Goal: Information Seeking & Learning: Obtain resource

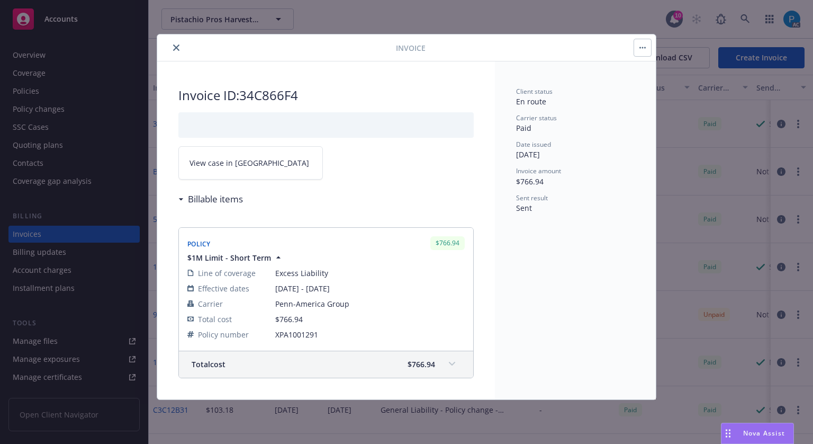
click at [174, 48] on icon "close" at bounding box center [176, 47] width 6 height 6
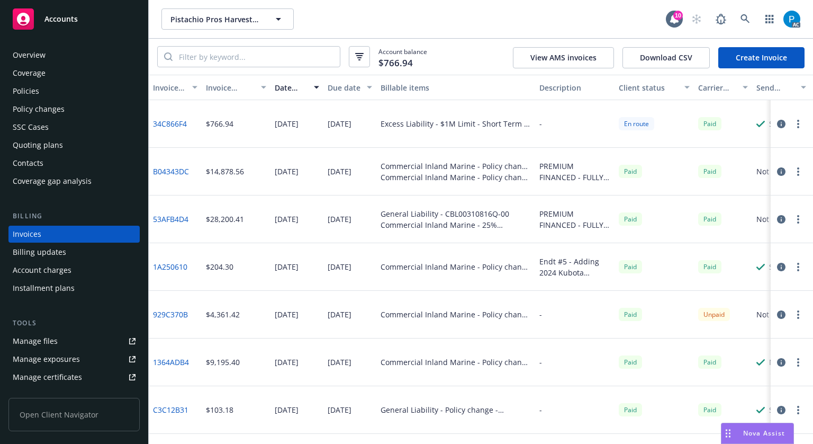
click at [84, 27] on div "Accounts" at bounding box center [74, 18] width 123 height 21
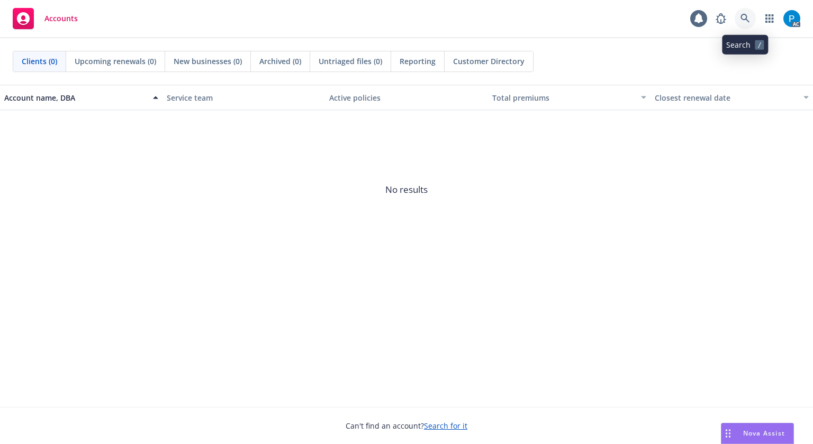
click at [750, 12] on link at bounding box center [745, 18] width 21 height 21
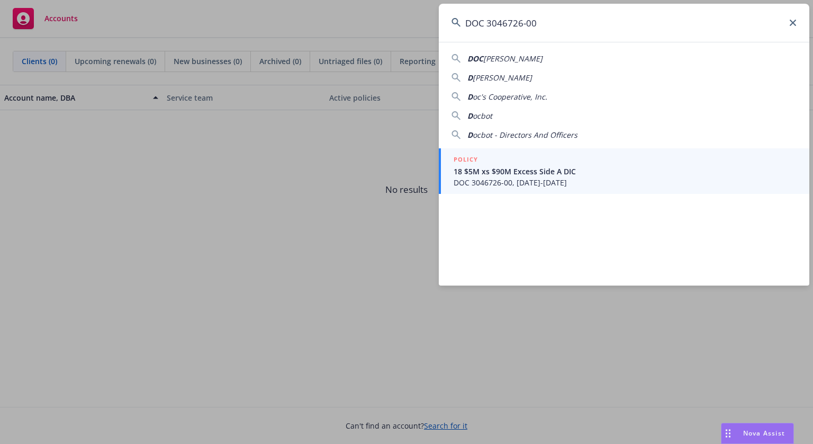
type input "DOC 3046726-00"
click at [525, 175] on span "18 $5M xs $90M Excess Side A DIC" at bounding box center [625, 171] width 343 height 11
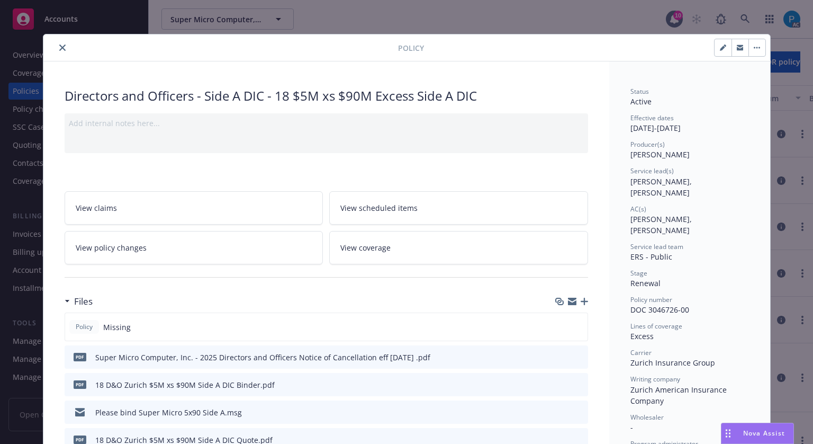
click at [57, 43] on button "close" at bounding box center [62, 47] width 13 height 13
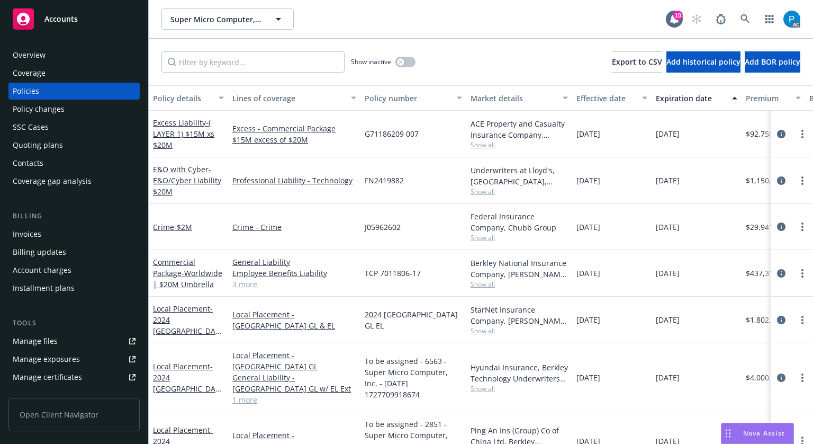
click at [47, 237] on div "Invoices" at bounding box center [74, 234] width 123 height 17
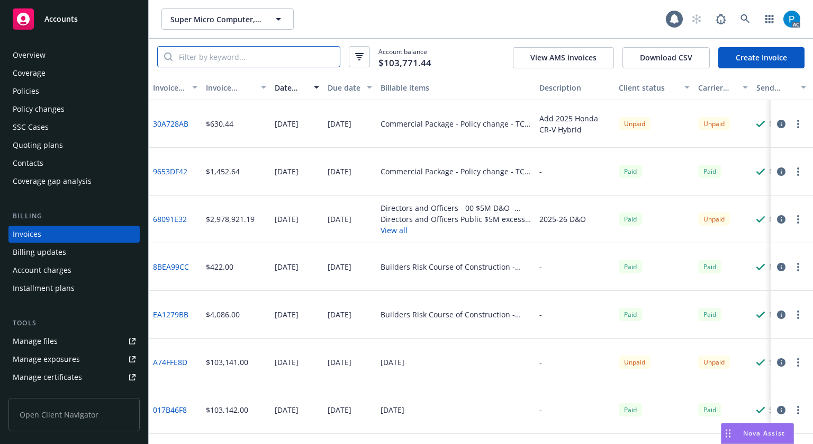
click at [227, 52] on input "search" at bounding box center [256, 57] width 167 height 20
paste input "DOC 3046726-00"
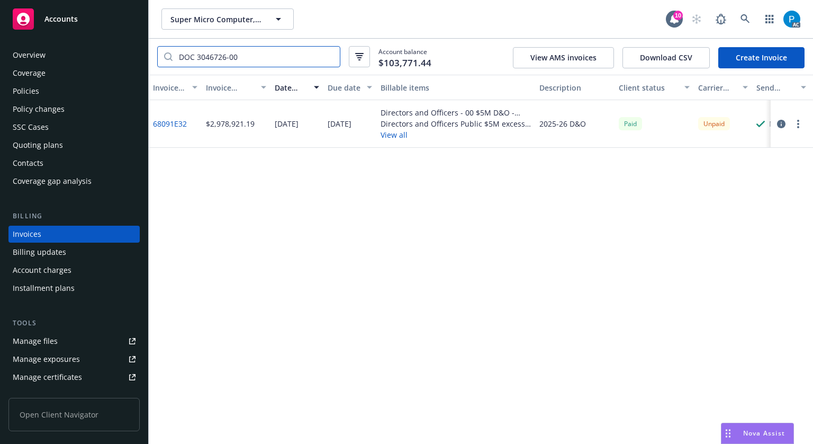
type input "DOC 3046726-00"
click at [780, 123] on icon "button" at bounding box center [781, 124] width 8 height 8
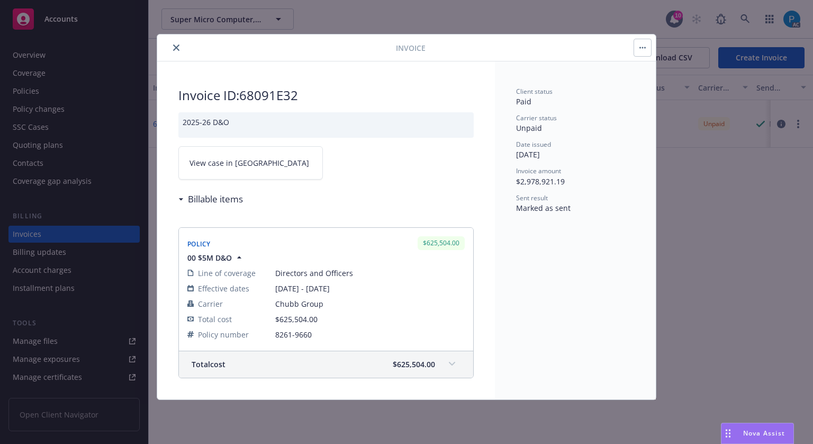
click at [243, 157] on span "View case in SSC" at bounding box center [250, 162] width 120 height 11
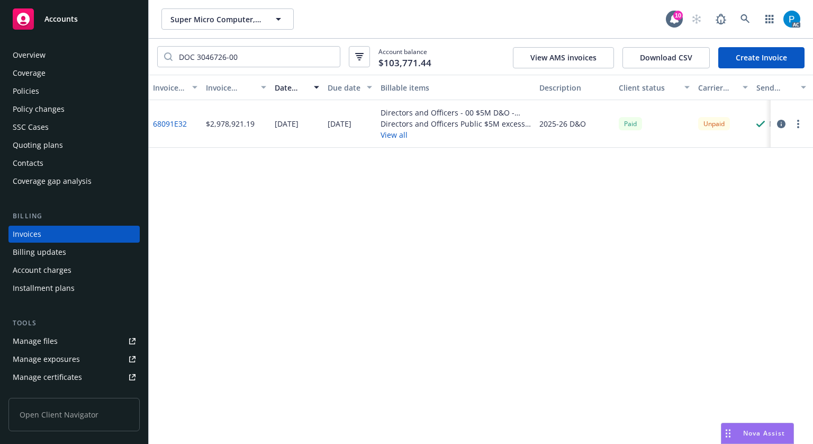
click at [86, 16] on div "Accounts" at bounding box center [74, 18] width 123 height 21
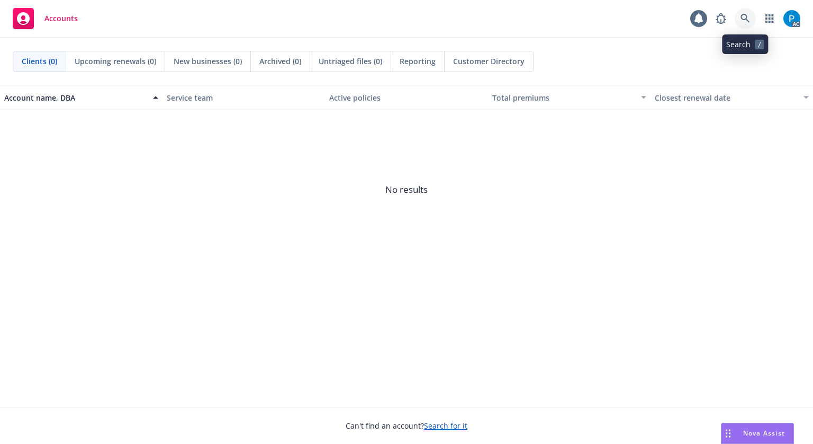
click at [750, 14] on icon at bounding box center [746, 19] width 10 height 10
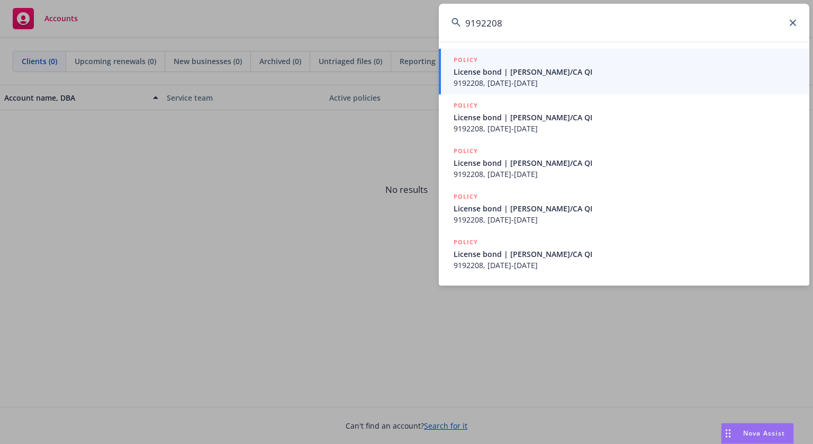
type input "9192208"
click at [512, 66] on span "License bond | Thomas McGhee/CA QI" at bounding box center [625, 71] width 343 height 11
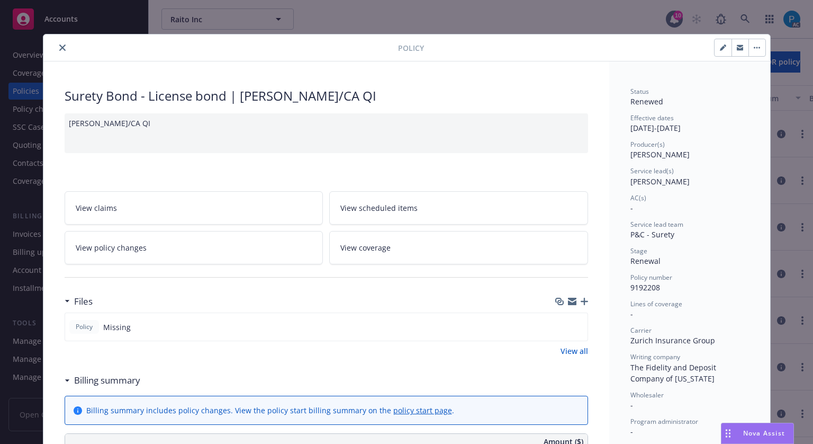
click at [59, 48] on icon "close" at bounding box center [62, 47] width 6 height 6
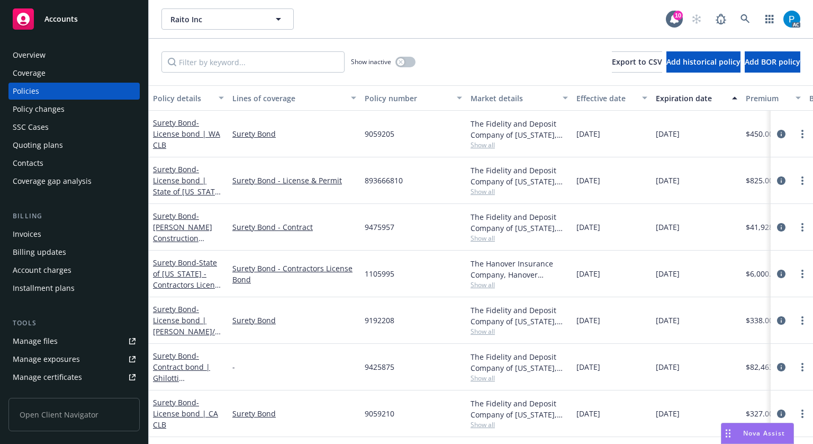
click at [43, 228] on div "Invoices" at bounding box center [74, 234] width 123 height 17
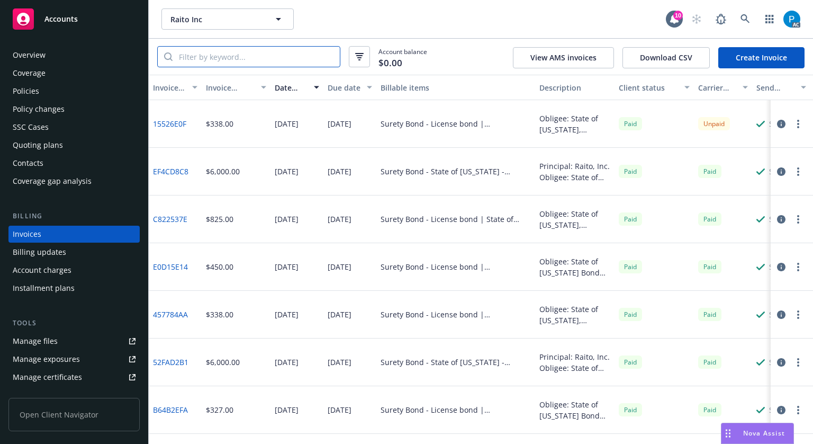
click at [243, 51] on input "search" at bounding box center [256, 57] width 167 height 20
paste input "9192208"
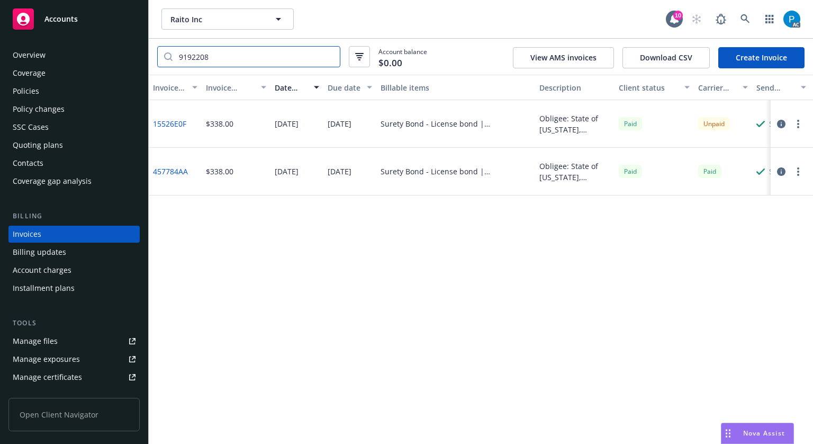
type input "9192208"
click at [780, 123] on icon "button" at bounding box center [781, 124] width 8 height 8
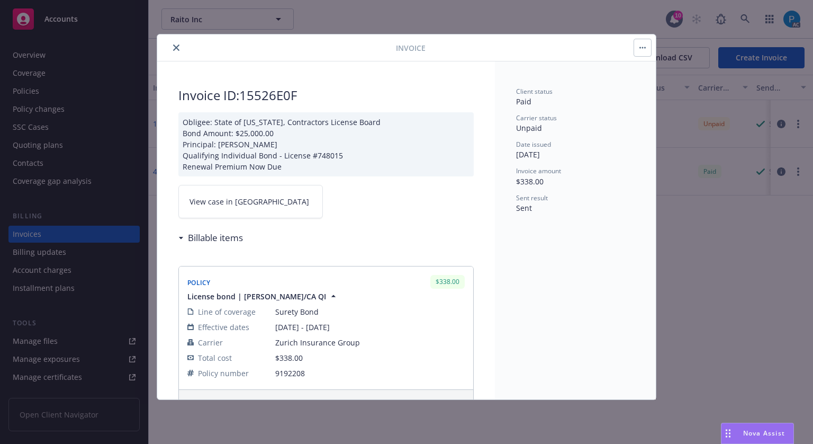
click at [238, 203] on span "View case in SSC" at bounding box center [250, 201] width 120 height 11
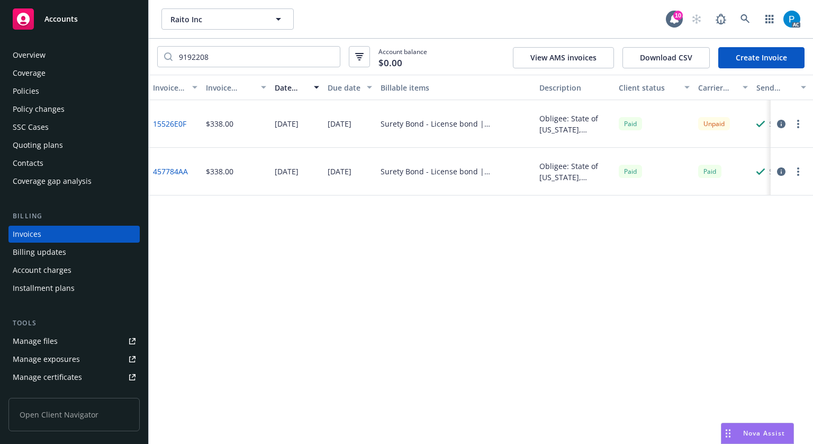
click at [97, 21] on div "Accounts" at bounding box center [74, 18] width 123 height 21
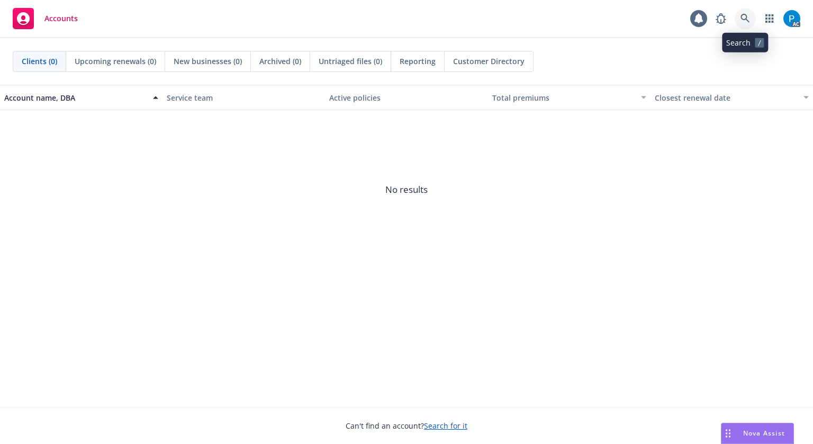
click at [747, 16] on icon at bounding box center [745, 18] width 9 height 9
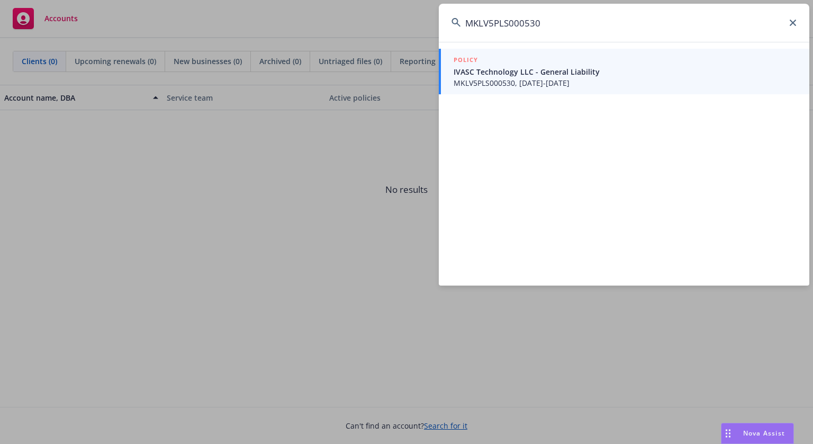
type input "MKLV5PLS000530"
click at [595, 73] on span "IVASC Technology LLC - General Liability" at bounding box center [625, 71] width 343 height 11
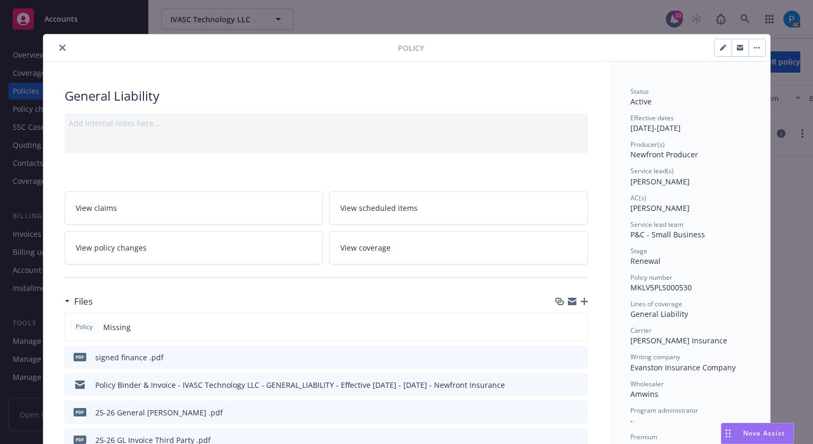
click at [61, 43] on button "close" at bounding box center [62, 47] width 13 height 13
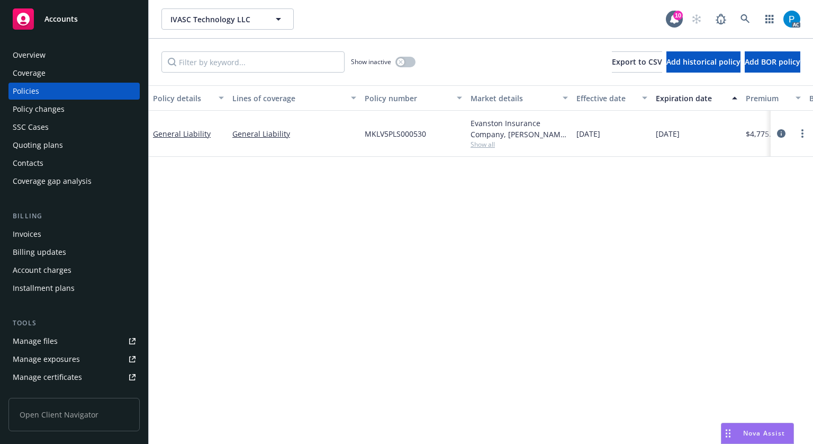
click at [44, 234] on div "Invoices" at bounding box center [74, 234] width 123 height 17
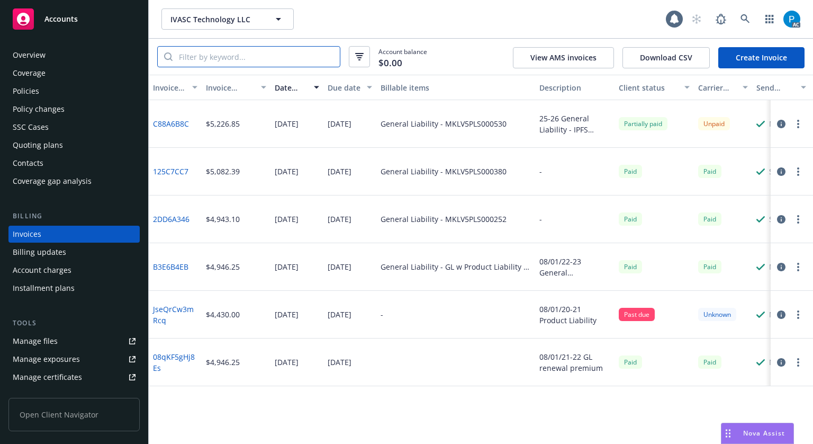
click at [234, 55] on input "search" at bounding box center [256, 57] width 167 height 20
paste input "MKLV5PLS000530"
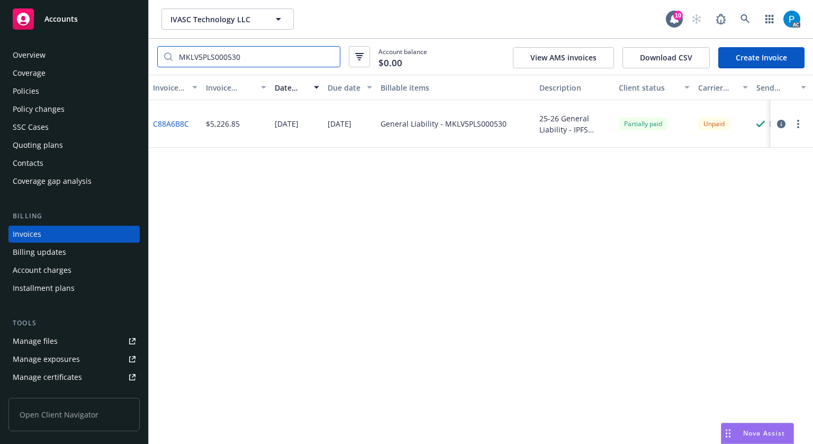
type input "MKLV5PLS000530"
click at [782, 125] on icon "button" at bounding box center [781, 124] width 8 height 8
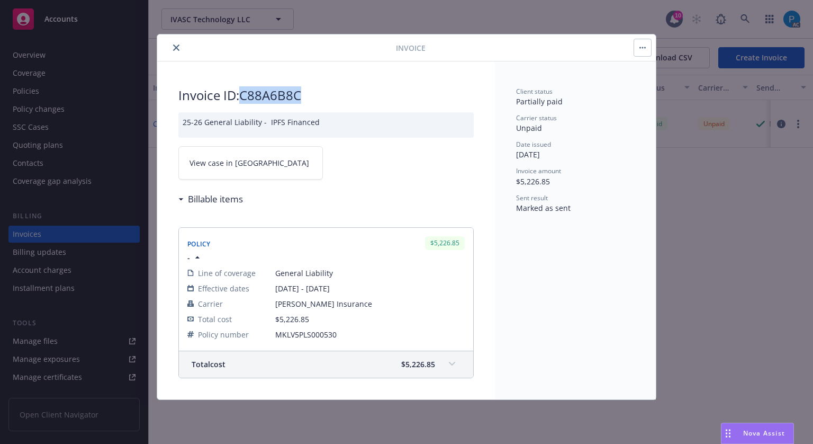
drag, startPoint x: 307, startPoint y: 89, endPoint x: 245, endPoint y: 93, distance: 62.0
click at [245, 93] on h2 "Invoice ID: C88A6B8C" at bounding box center [325, 95] width 295 height 17
copy h2 "C88A6B8C"
click at [266, 160] on link "View case in SSC" at bounding box center [250, 162] width 145 height 33
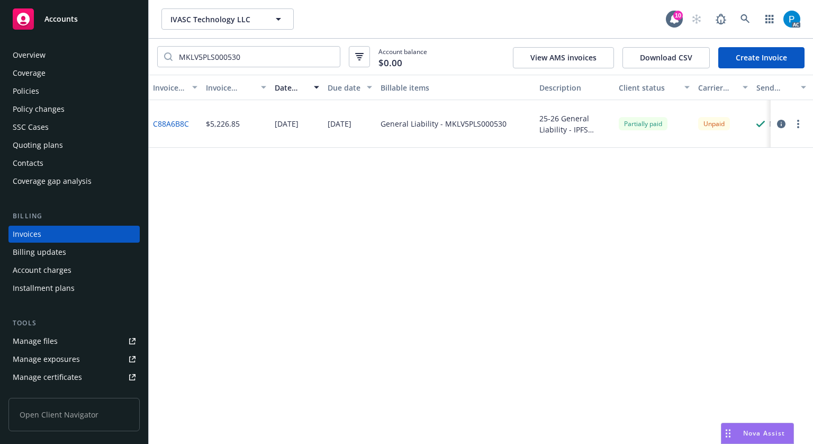
click at [74, 27] on div "Accounts" at bounding box center [74, 18] width 123 height 21
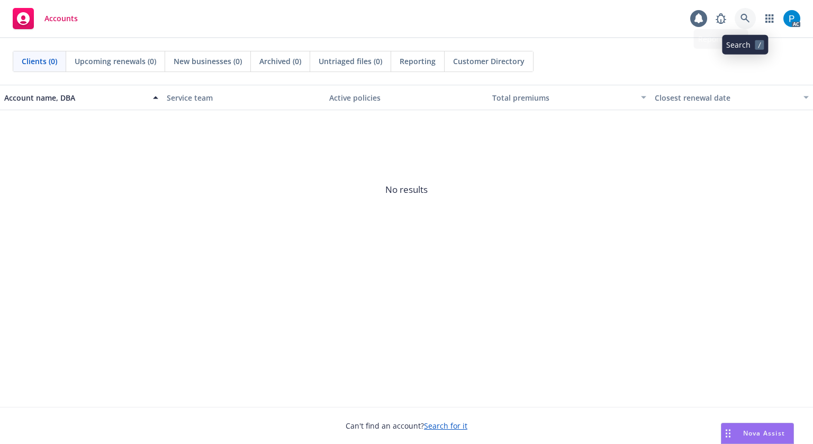
click at [742, 21] on icon at bounding box center [746, 19] width 10 height 10
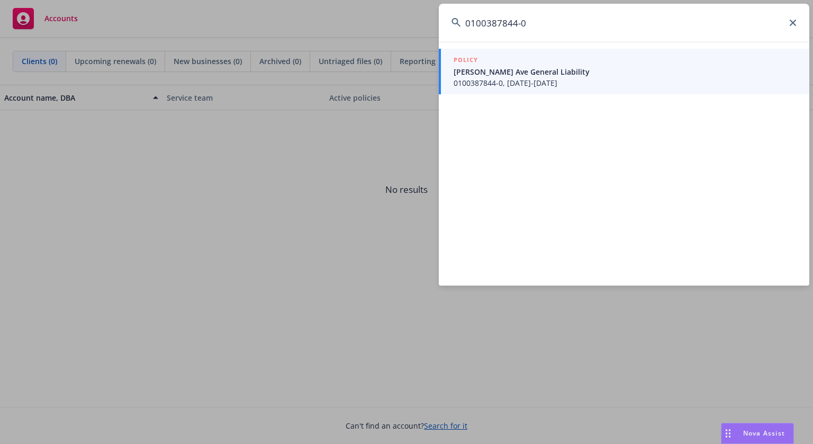
type input "0100387844-0"
click at [547, 67] on span "Ross Ave General Liability" at bounding box center [625, 71] width 343 height 11
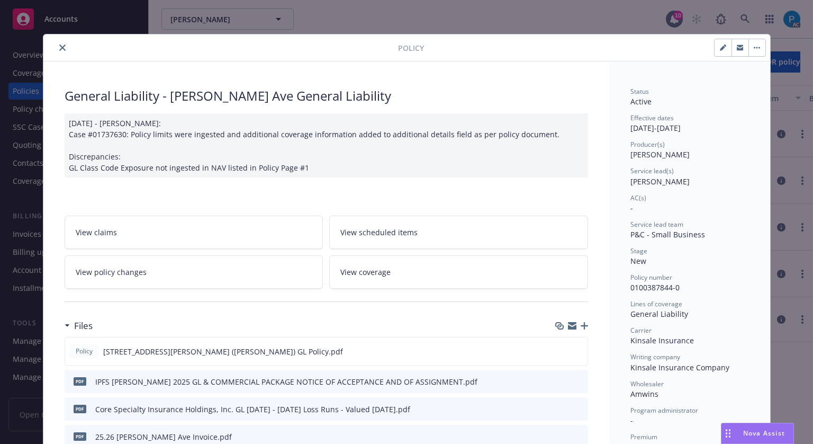
click at [52, 52] on div at bounding box center [223, 47] width 351 height 13
click at [59, 55] on div "Policy" at bounding box center [406, 47] width 727 height 27
click at [59, 49] on icon "close" at bounding box center [62, 47] width 6 height 6
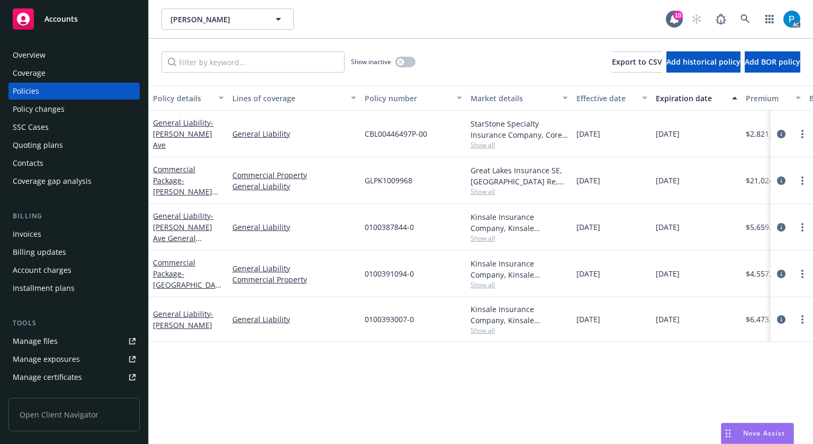
click at [20, 227] on div "Invoices" at bounding box center [27, 234] width 29 height 17
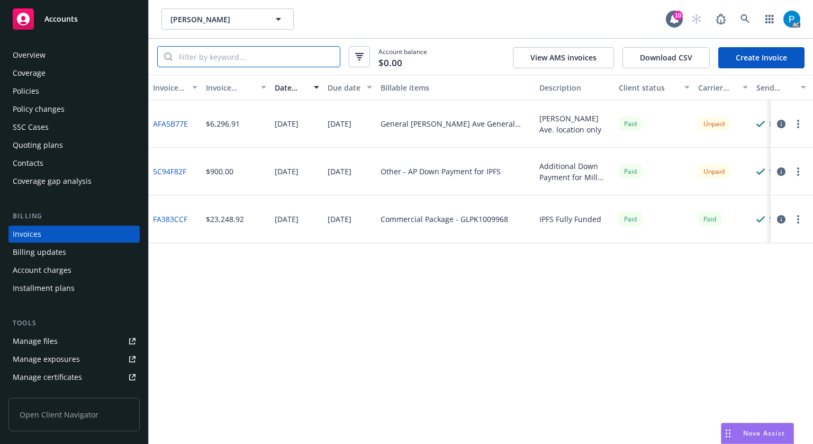
click at [266, 57] on input "search" at bounding box center [256, 57] width 167 height 20
paste input "0100387844-0"
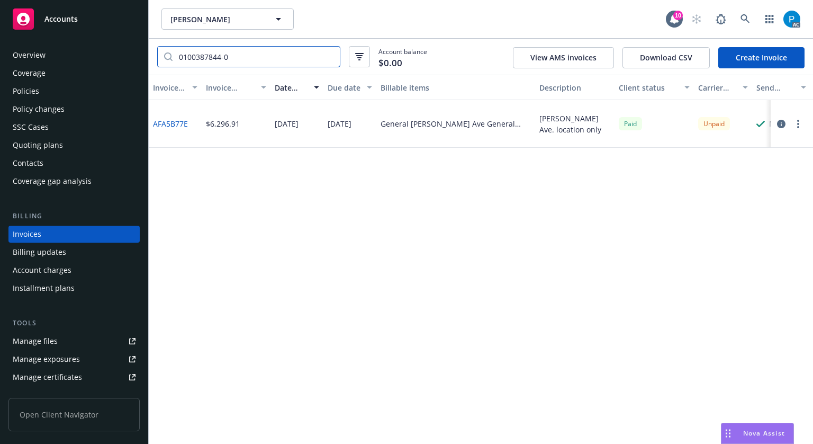
type input "0100387844-0"
click at [780, 128] on button "button" at bounding box center [781, 124] width 13 height 13
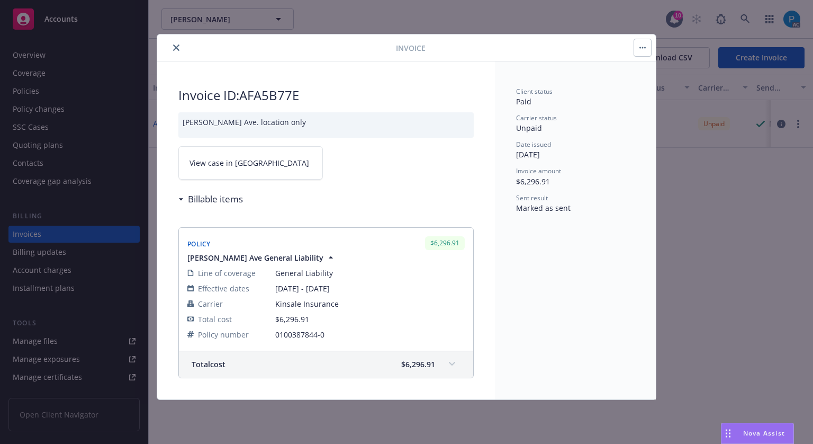
click at [267, 161] on link "View case in SSC" at bounding box center [250, 162] width 145 height 33
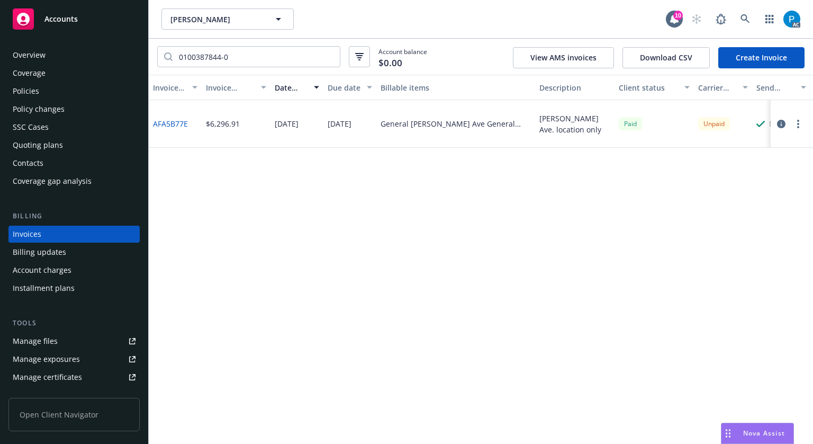
click at [74, 21] on span "Accounts" at bounding box center [60, 19] width 33 height 8
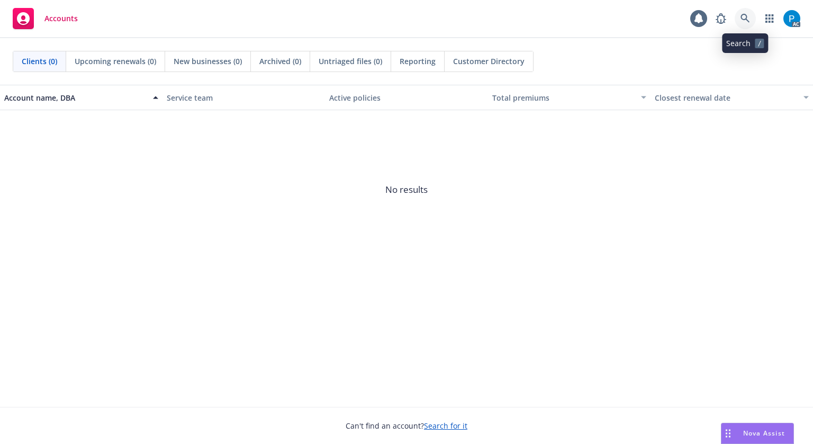
click at [751, 23] on link at bounding box center [745, 18] width 21 height 21
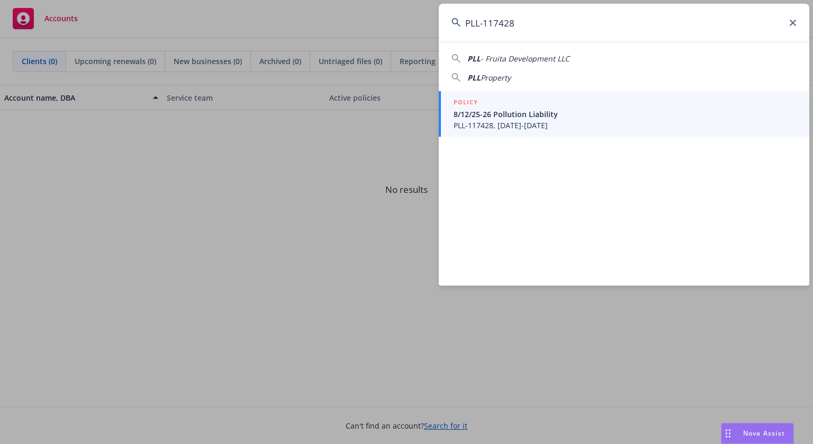
type input "PLL-117428"
click at [504, 124] on span "PLL-117428, 08/12/2025-08/12/2026" at bounding box center [625, 125] width 343 height 11
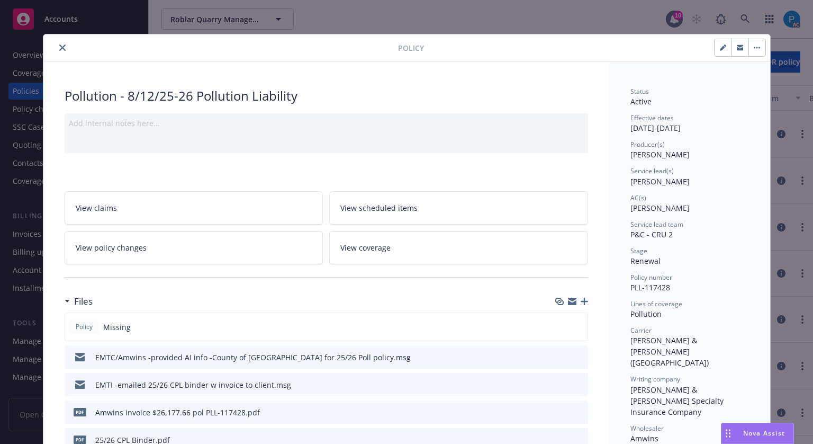
click at [59, 50] on icon "close" at bounding box center [62, 47] width 6 height 6
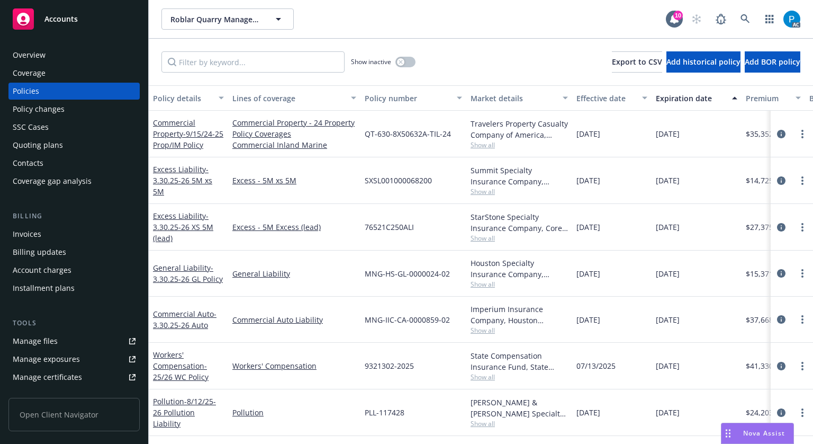
click at [48, 231] on div "Invoices" at bounding box center [74, 234] width 123 height 17
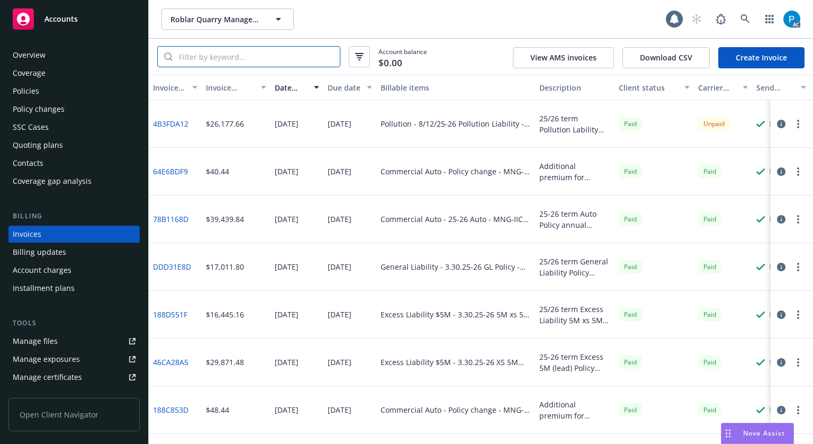
click at [220, 59] on input "search" at bounding box center [256, 57] width 167 height 20
paste input "PLL-117428"
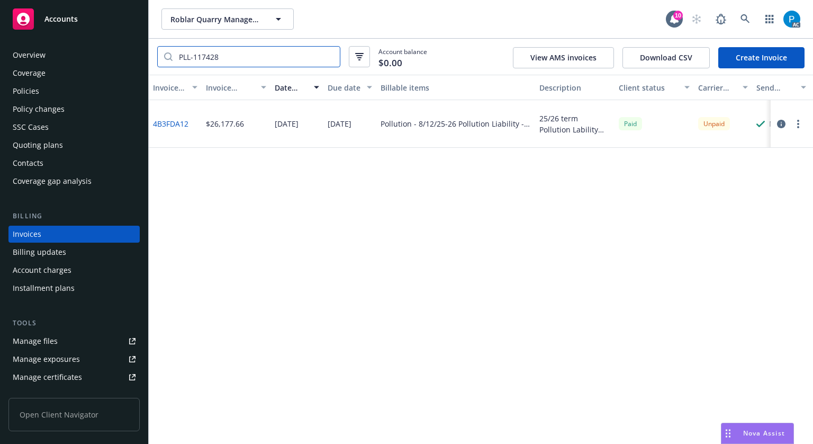
type input "PLL-117428"
click at [775, 124] on button "button" at bounding box center [781, 124] width 13 height 13
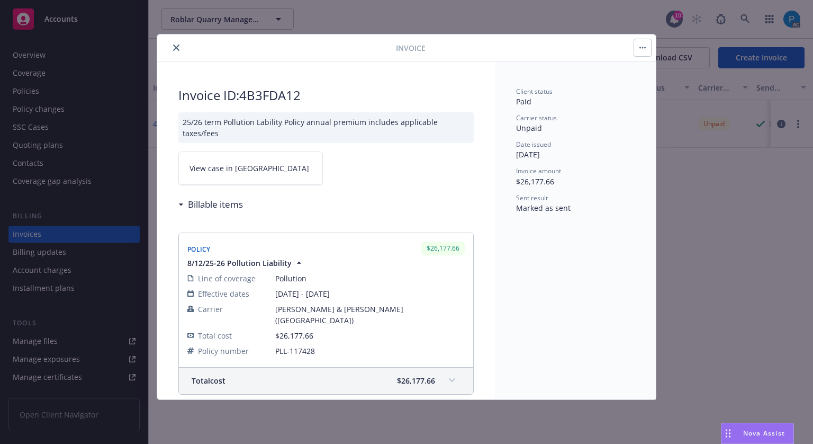
click at [281, 162] on link "View case in SSC" at bounding box center [250, 167] width 145 height 33
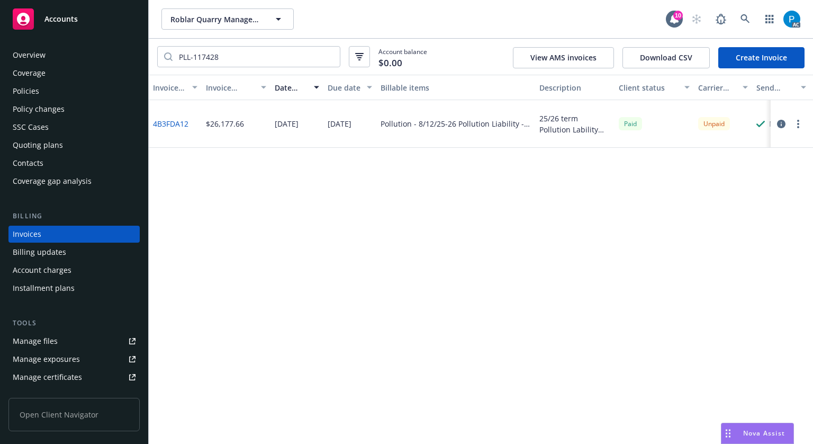
click at [76, 19] on span "Accounts" at bounding box center [60, 19] width 33 height 8
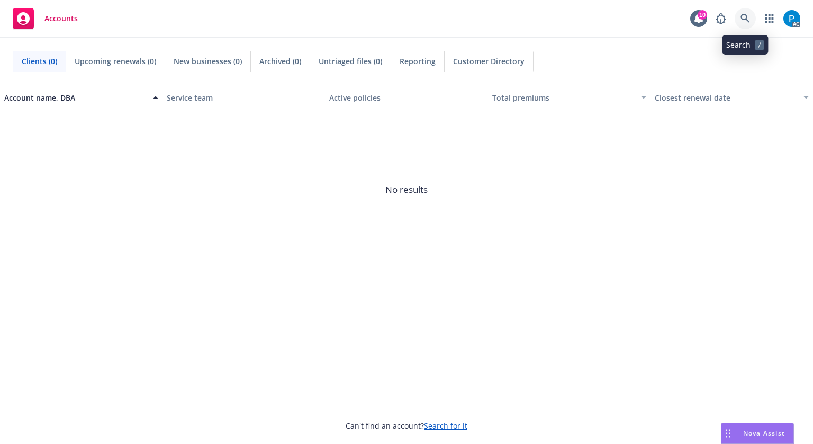
click at [745, 15] on icon at bounding box center [746, 19] width 10 height 10
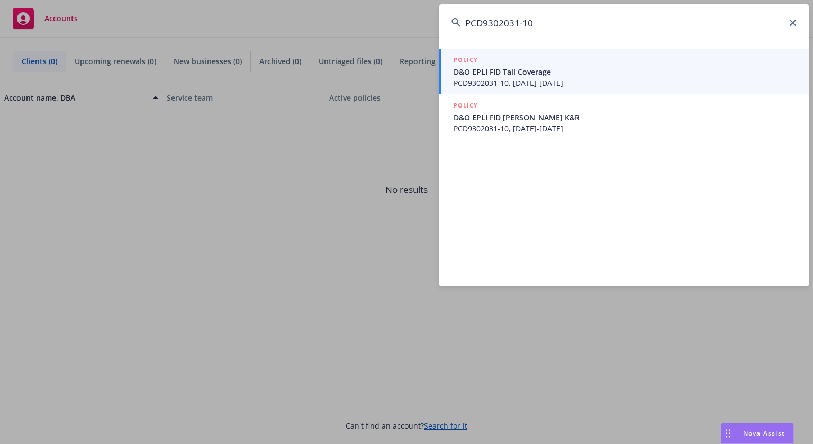
type input "PCD9302031-10"
click at [528, 77] on span "PCD9302031-10, 05/30/2025-05/30/2028" at bounding box center [625, 82] width 343 height 11
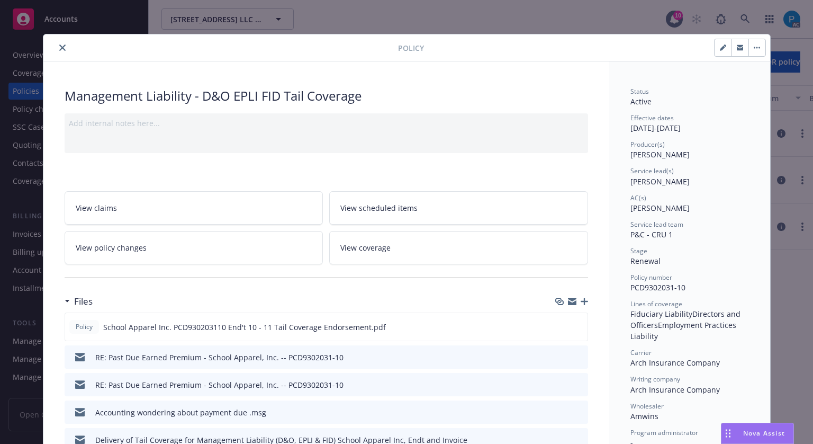
click at [59, 47] on icon "close" at bounding box center [62, 47] width 6 height 6
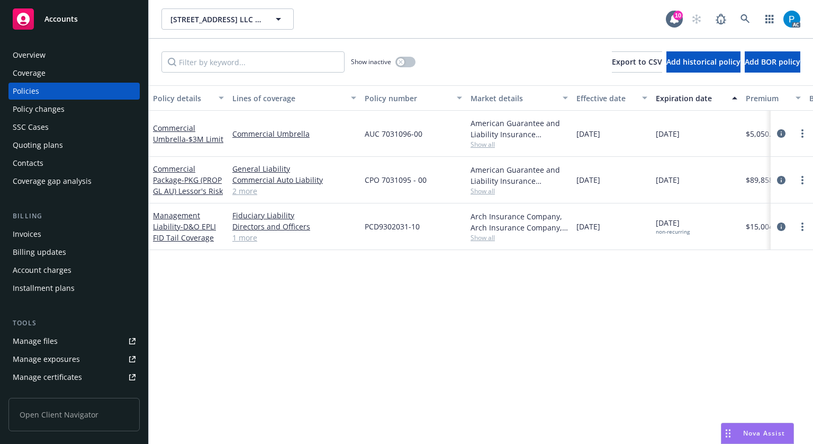
click at [41, 232] on div "Invoices" at bounding box center [74, 234] width 123 height 17
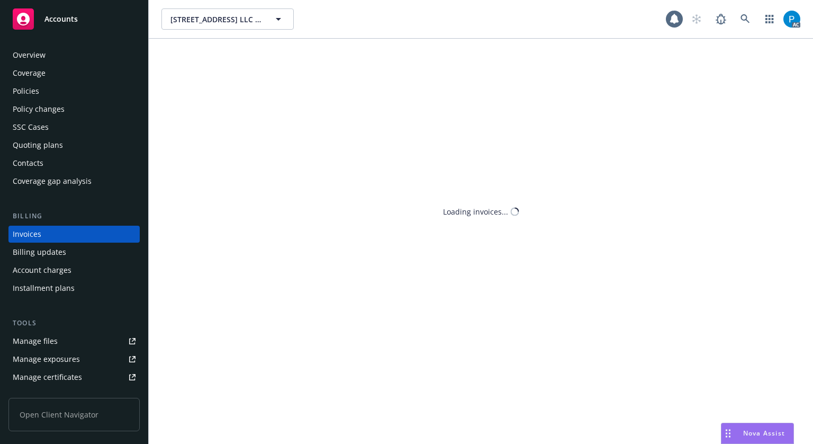
click at [237, 52] on div "833 Mitten Road LLC & 300 West Bradley Street LLC (Previously School Apparel In…" at bounding box center [481, 222] width 665 height 444
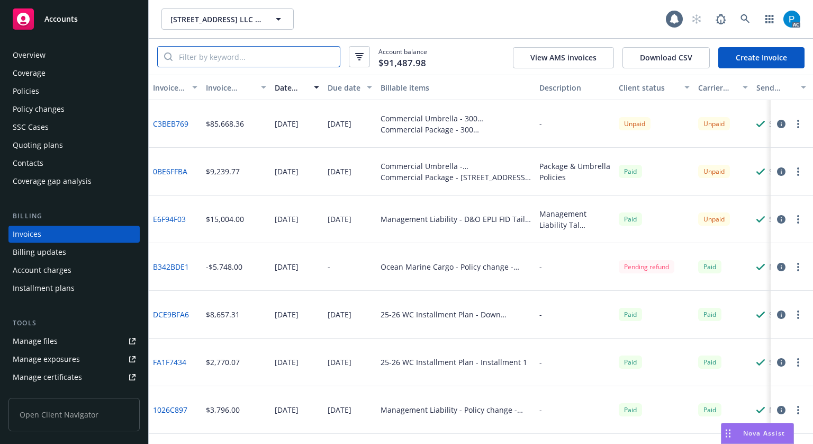
click at [237, 52] on input "search" at bounding box center [256, 57] width 167 height 20
paste input "PCD9302031-10"
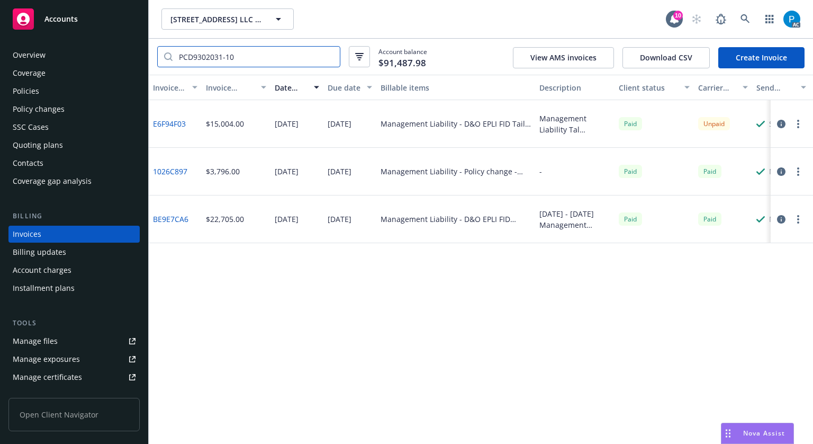
type input "PCD9302031-10"
click at [782, 124] on icon "button" at bounding box center [781, 124] width 8 height 8
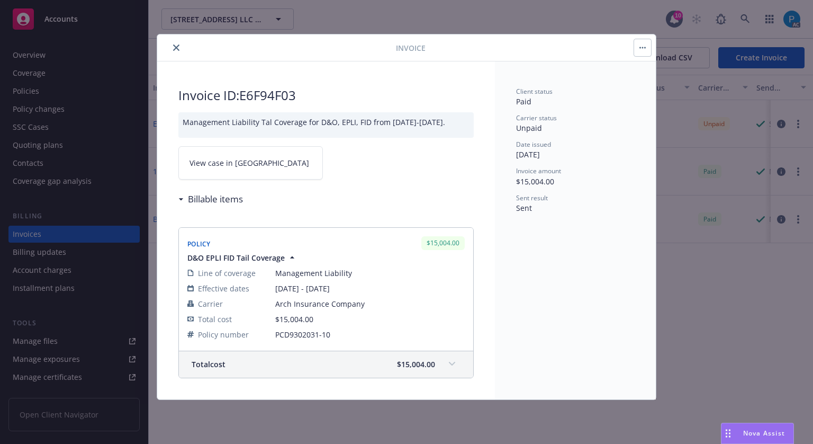
click at [256, 163] on link "View case in SSC" at bounding box center [250, 162] width 145 height 33
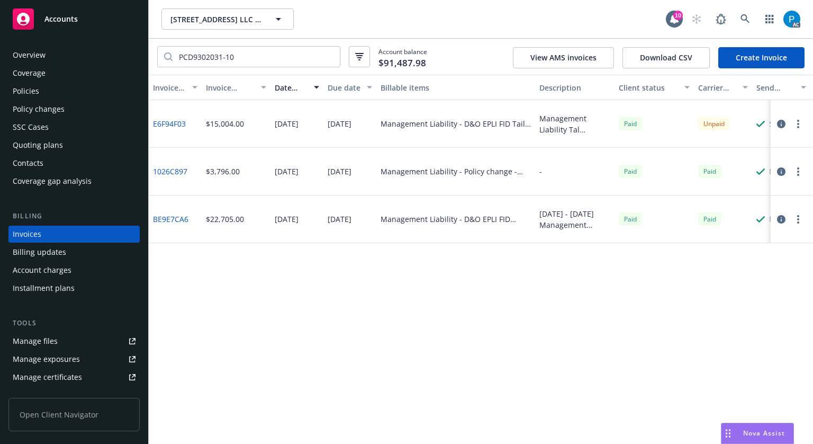
click at [60, 18] on span "Accounts" at bounding box center [60, 19] width 33 height 8
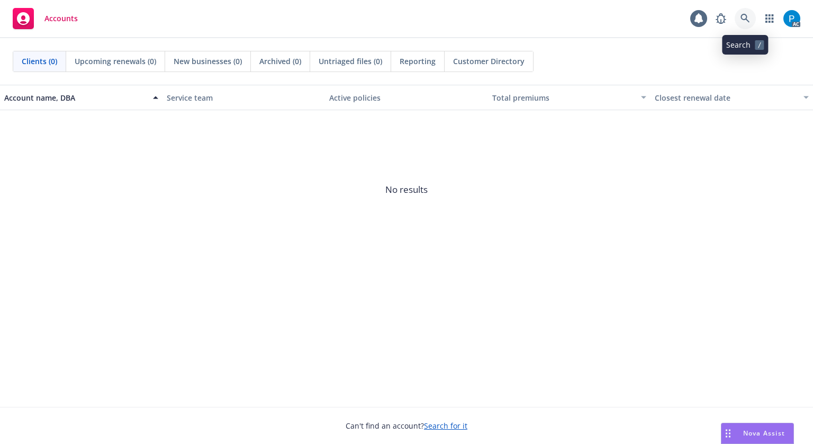
click at [741, 15] on icon at bounding box center [746, 19] width 10 height 10
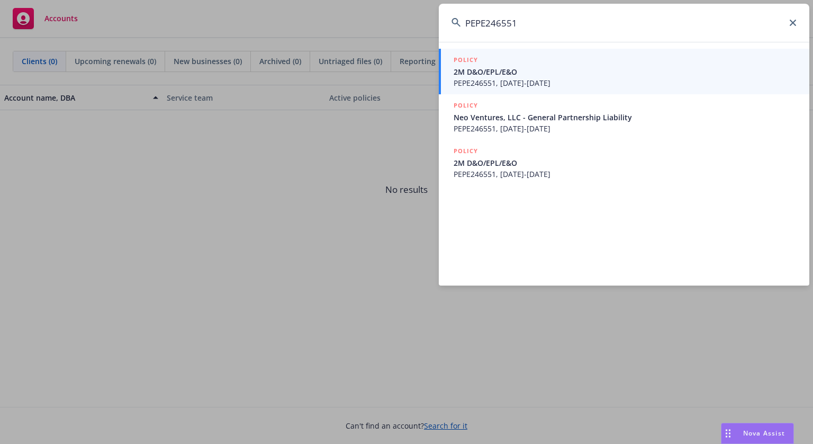
type input "PEPE246551"
click at [494, 78] on span "PEPE246551, 08/06/2023-08/06/2024" at bounding box center [625, 82] width 343 height 11
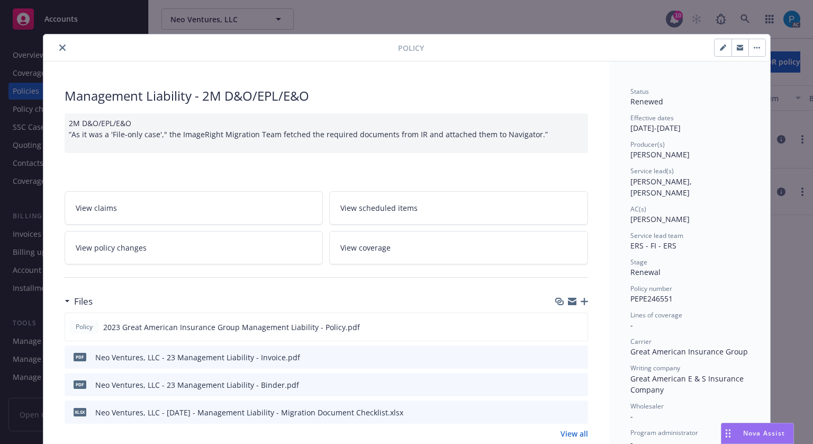
click at [59, 46] on icon "close" at bounding box center [62, 47] width 6 height 6
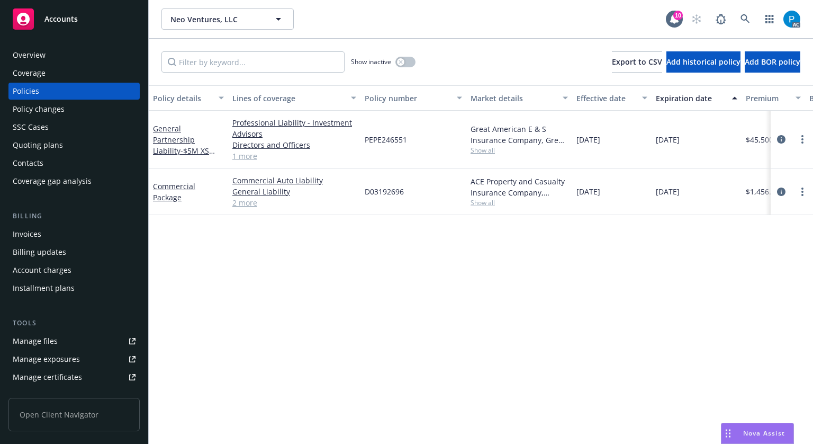
click at [37, 237] on div "Invoices" at bounding box center [27, 234] width 29 height 17
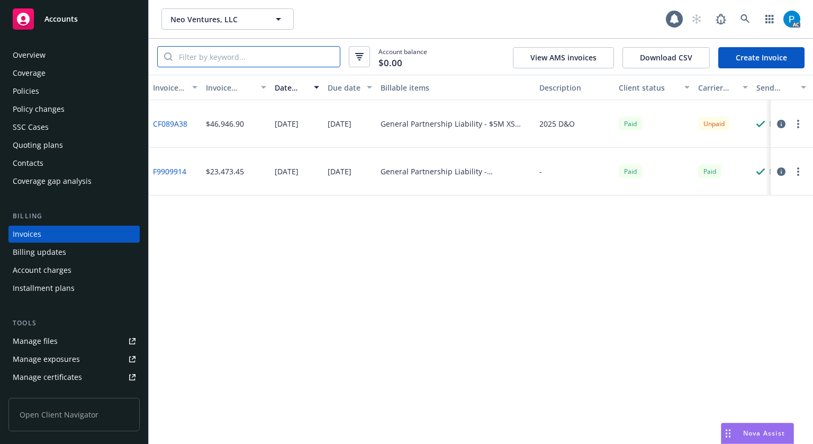
click at [257, 60] on input "search" at bounding box center [256, 57] width 167 height 20
paste input "PEPE246551"
type input "PEPE246551"
click at [780, 124] on icon "button" at bounding box center [781, 124] width 8 height 8
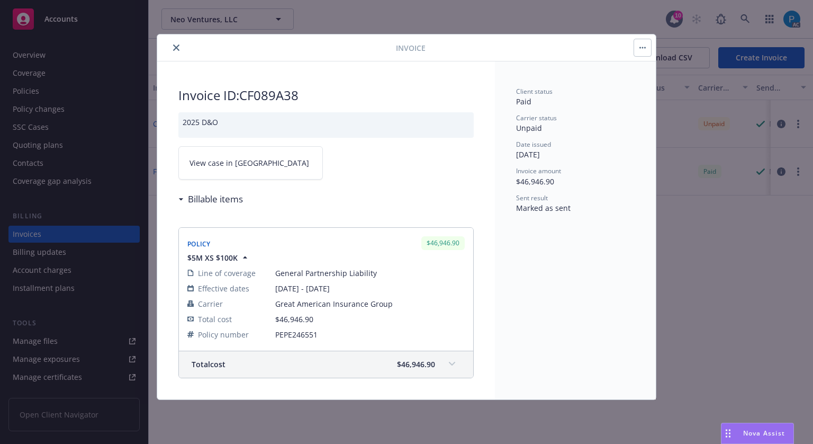
click at [258, 166] on link "View case in SSC" at bounding box center [250, 162] width 145 height 33
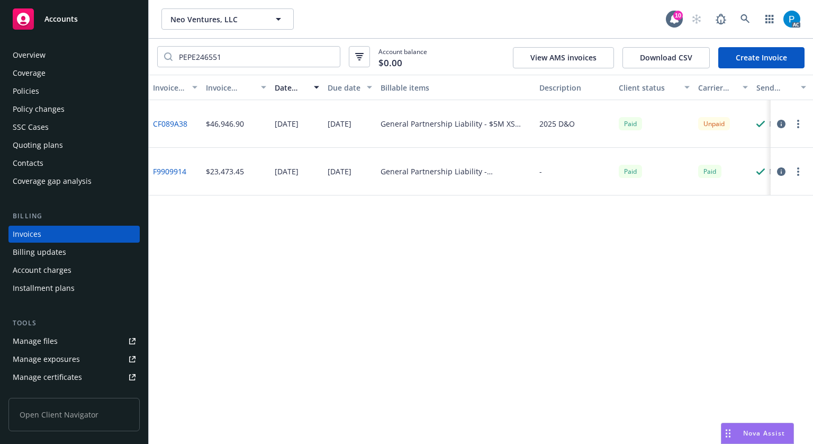
click at [100, 22] on div "Accounts" at bounding box center [74, 18] width 123 height 21
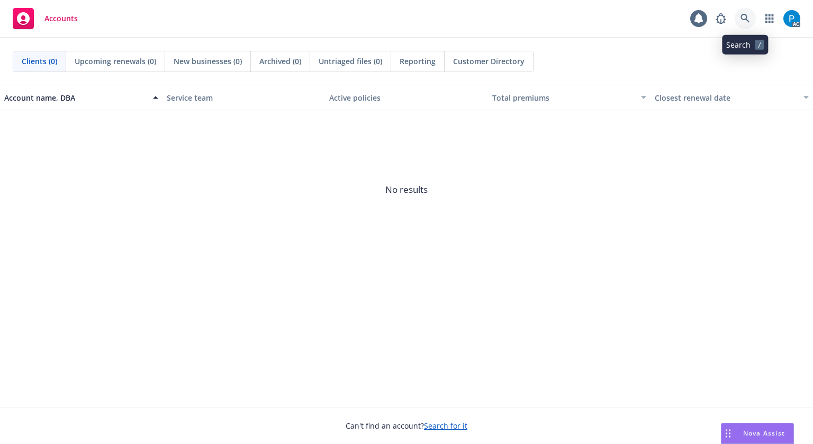
click at [737, 17] on link at bounding box center [745, 18] width 21 height 21
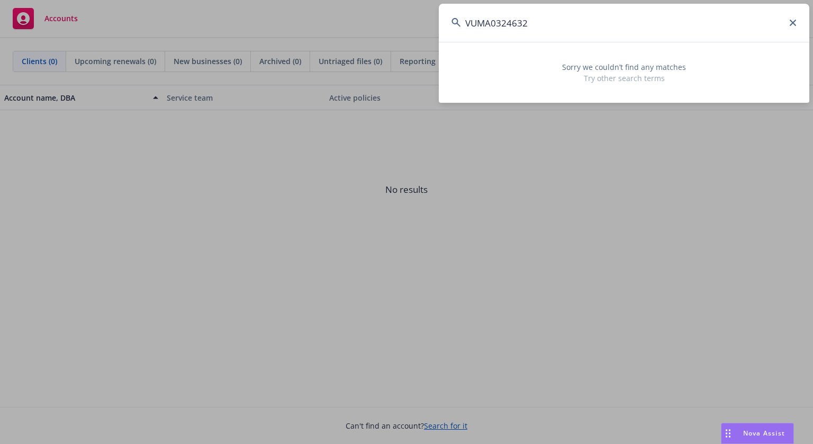
click at [532, 21] on input "VUMA0324632" at bounding box center [624, 23] width 371 height 38
paste input "MCE FRAMING, INC"
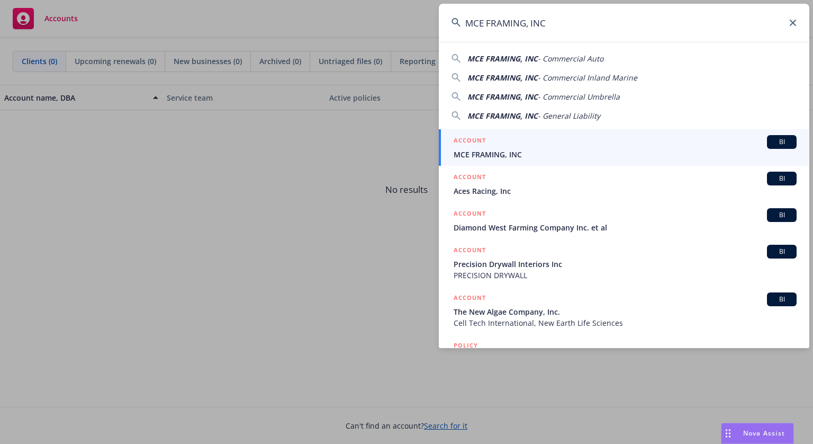
type input "MCE FRAMING, INC"
click at [518, 156] on span "MCE FRAMING, INC" at bounding box center [625, 154] width 343 height 11
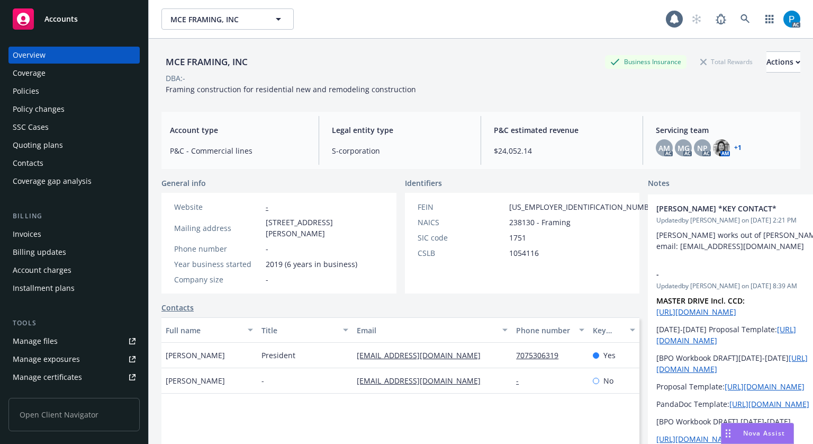
click at [49, 228] on div "Invoices" at bounding box center [74, 234] width 123 height 17
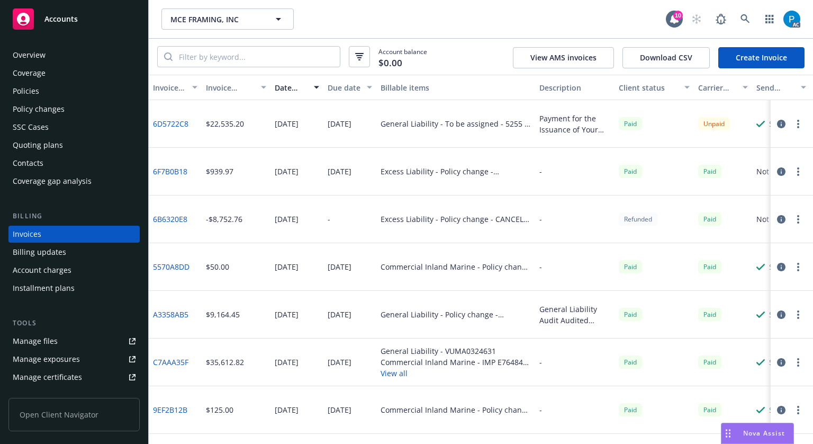
click at [777, 123] on icon "button" at bounding box center [781, 124] width 8 height 8
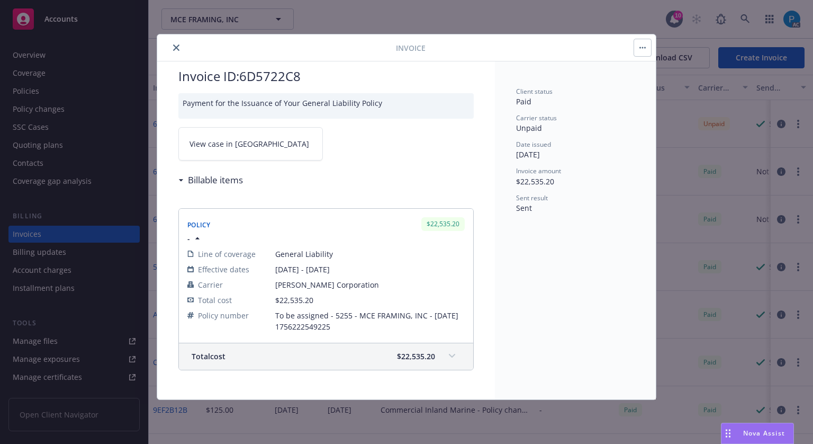
scroll to position [15, 0]
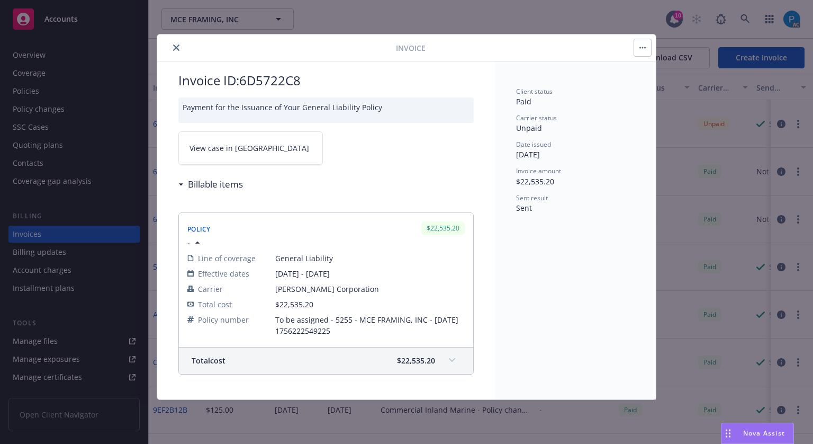
click at [257, 145] on link "View case in SSC" at bounding box center [250, 147] width 145 height 33
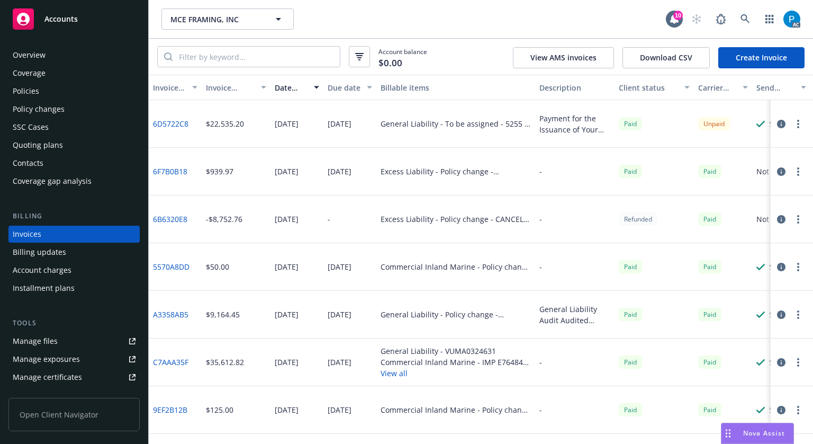
click at [102, 18] on div "Accounts" at bounding box center [74, 18] width 123 height 21
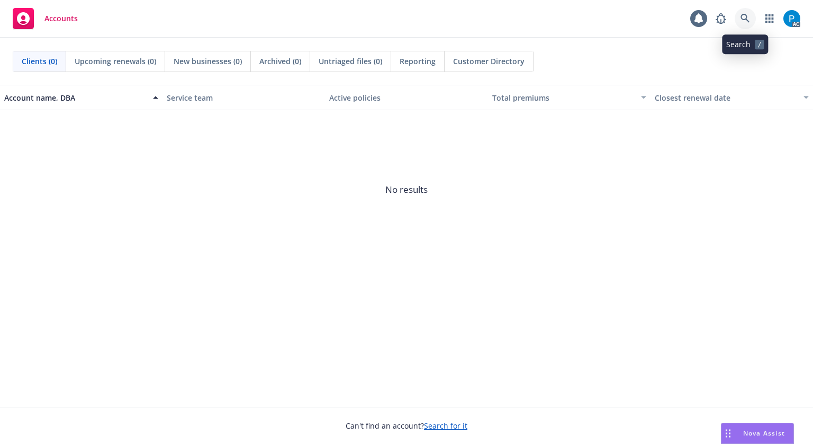
click at [739, 22] on link at bounding box center [745, 18] width 21 height 21
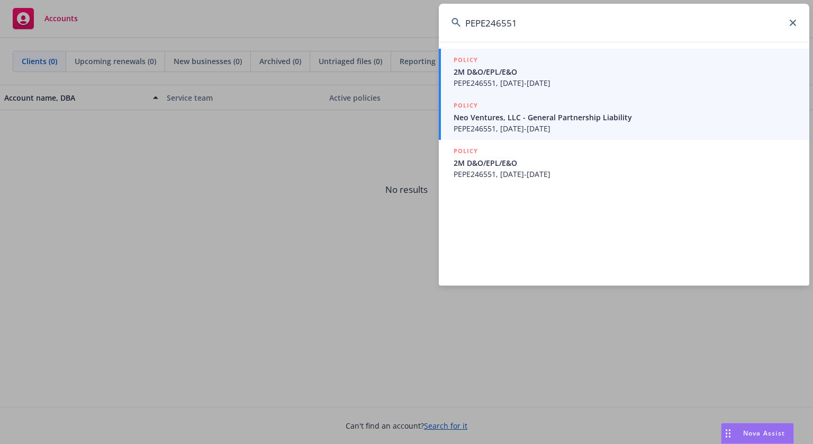
type input "PEPE246551"
click at [528, 120] on span "Neo Ventures, LLC - General Partnership Liability" at bounding box center [625, 117] width 343 height 11
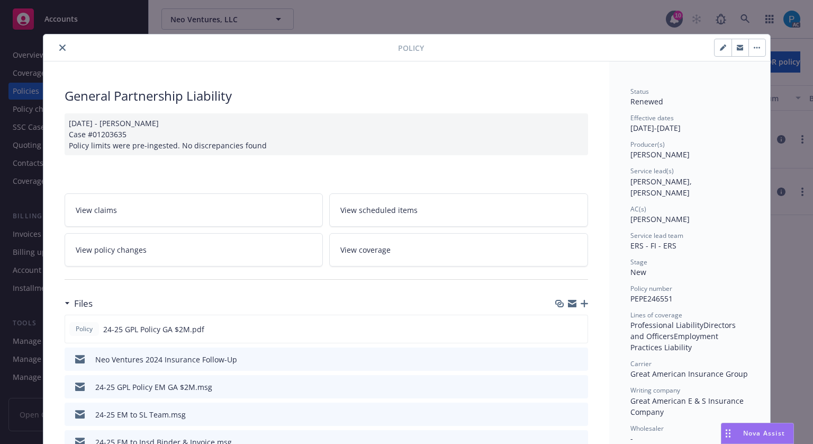
click at [59, 49] on icon "close" at bounding box center [62, 47] width 6 height 6
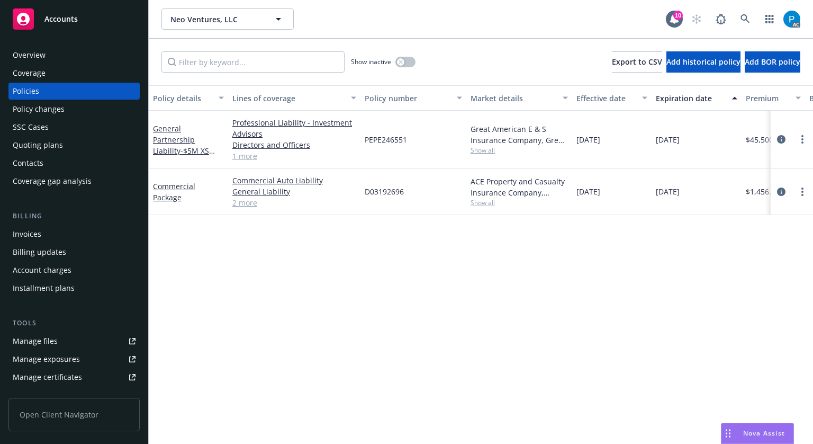
click at [46, 235] on div "Invoices" at bounding box center [74, 234] width 123 height 17
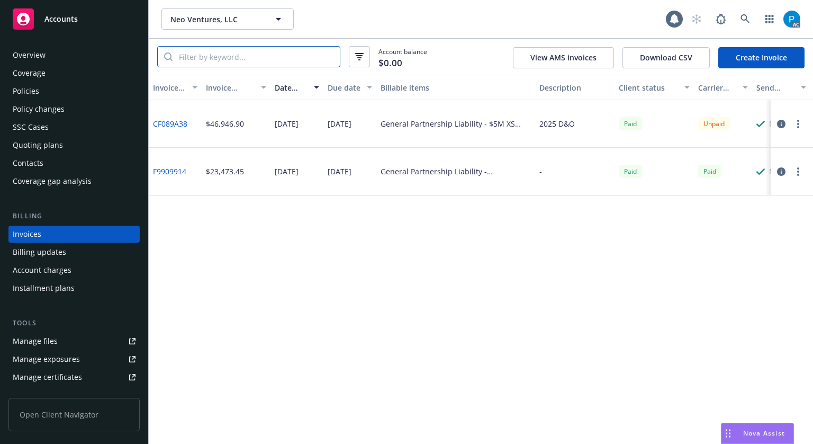
click at [292, 51] on input "search" at bounding box center [256, 57] width 167 height 20
paste input "PEPE246551"
type input "PEPE246551"
click at [783, 126] on icon "button" at bounding box center [781, 124] width 8 height 8
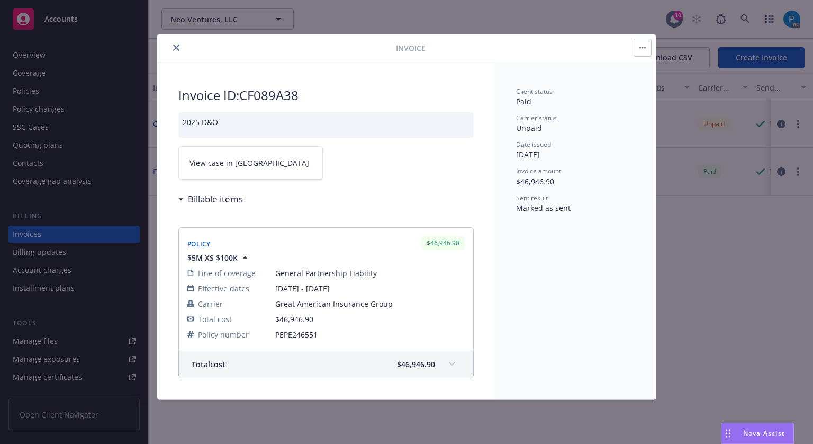
click at [225, 160] on span "View case in SSC" at bounding box center [250, 162] width 120 height 11
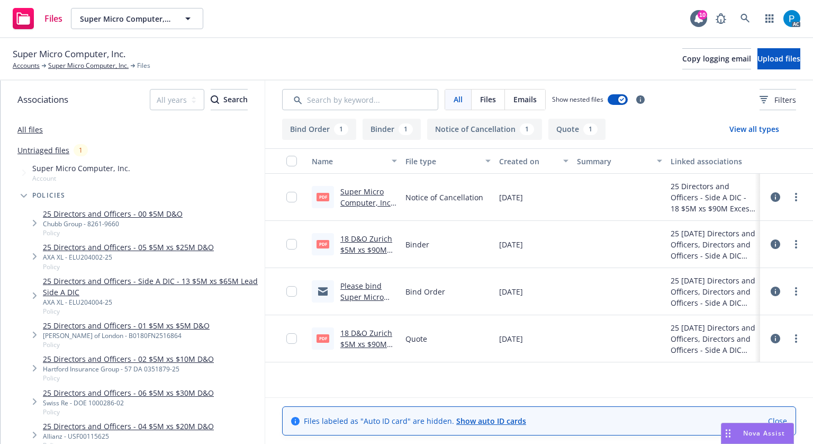
click at [366, 199] on link "Super Micro Computer, Inc. - 2025 Directors and Officers Notice of Cancellation…" at bounding box center [369, 224] width 56 height 77
